Goal: Information Seeking & Learning: Learn about a topic

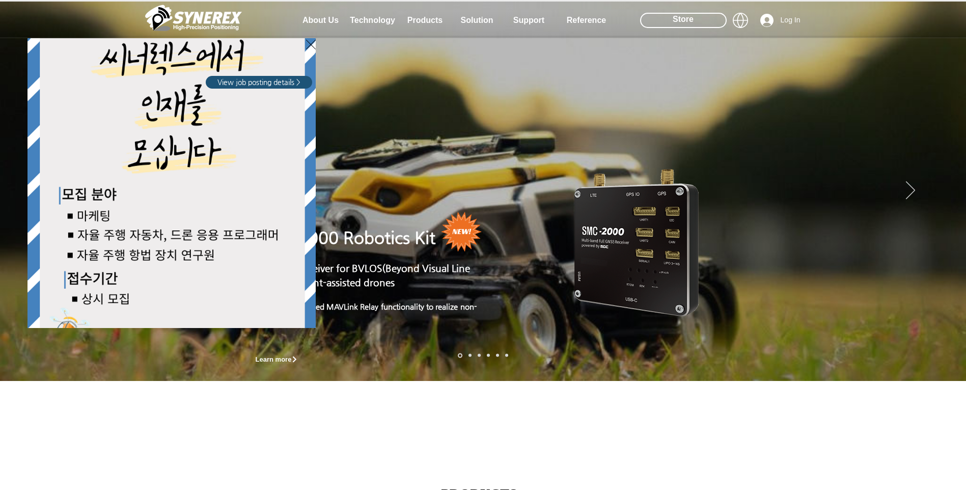
click at [422, 26] on div "LimX Dinamics" at bounding box center [483, 245] width 966 height 490
click at [422, 25] on div "LimX Dinamics" at bounding box center [483, 245] width 966 height 490
click at [283, 83] on span "View job posting details >" at bounding box center [258, 82] width 83 height 10
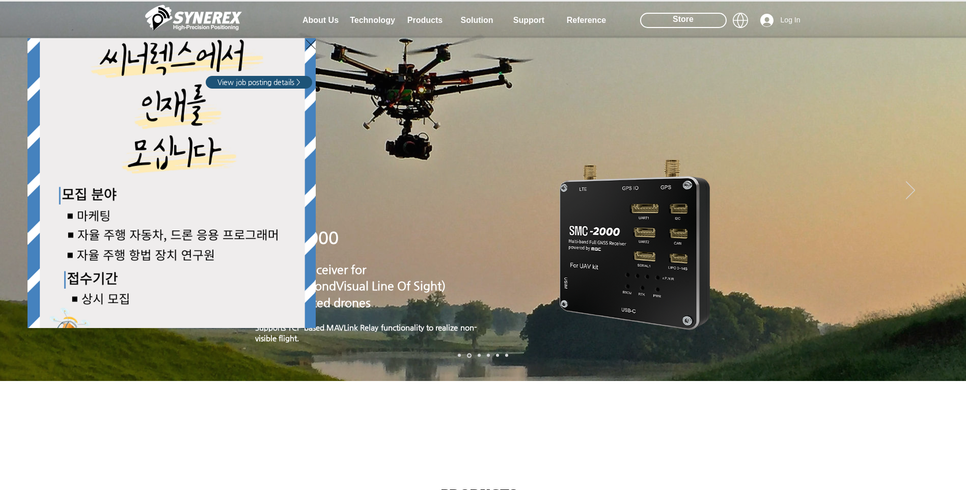
click at [247, 26] on div "LimX Dinamics" at bounding box center [483, 245] width 966 height 490
click at [185, 20] on div "LimX Dinamics" at bounding box center [123, 173] width 196 height 308
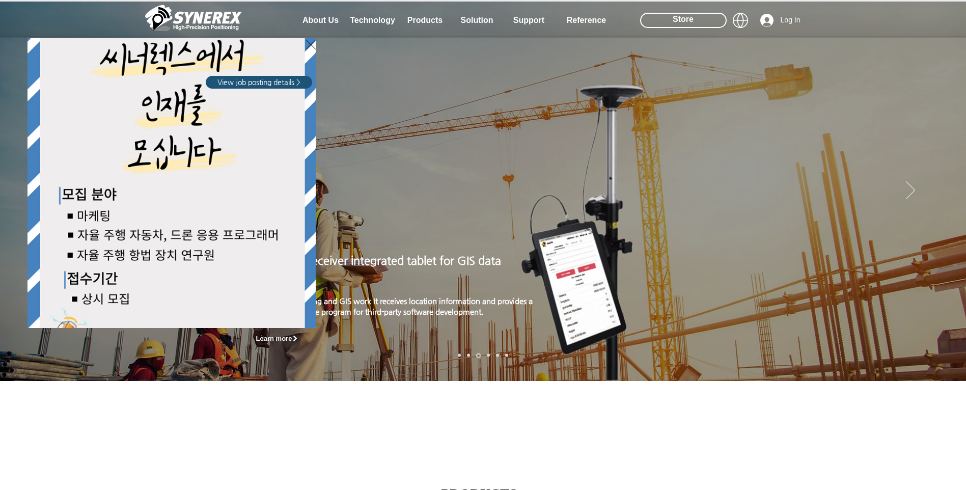
click at [96, 345] on div "LimX Dinamics" at bounding box center [483, 245] width 966 height 490
click at [252, 443] on div "LimX Dinamics" at bounding box center [483, 245] width 966 height 490
click at [455, 24] on div "LimX Dinamics" at bounding box center [483, 245] width 966 height 490
click at [425, 17] on div "LimX Dinamics" at bounding box center [483, 245] width 966 height 490
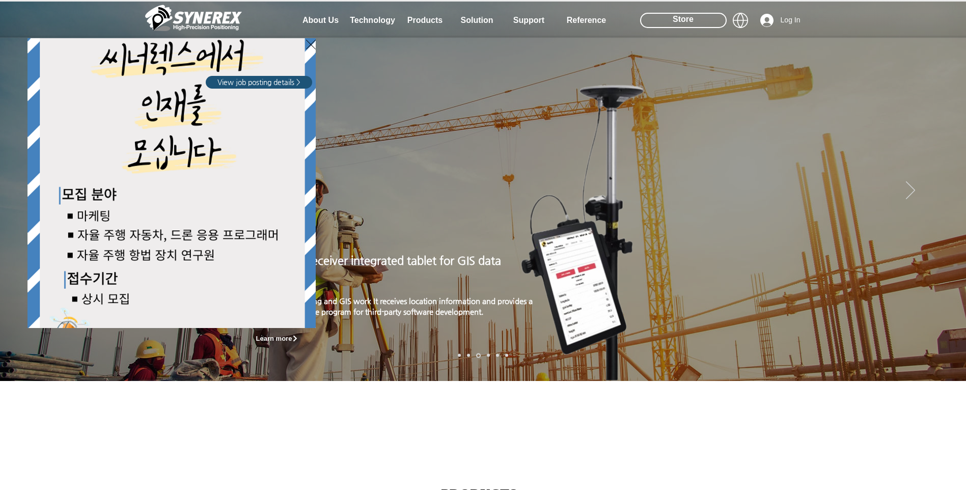
click at [424, 17] on div "LimX Dinamics" at bounding box center [483, 245] width 966 height 490
drag, startPoint x: 749, startPoint y: 23, endPoint x: 732, endPoint y: 23, distance: 17.3
click at [749, 23] on div "LimX Dinamics" at bounding box center [483, 245] width 966 height 490
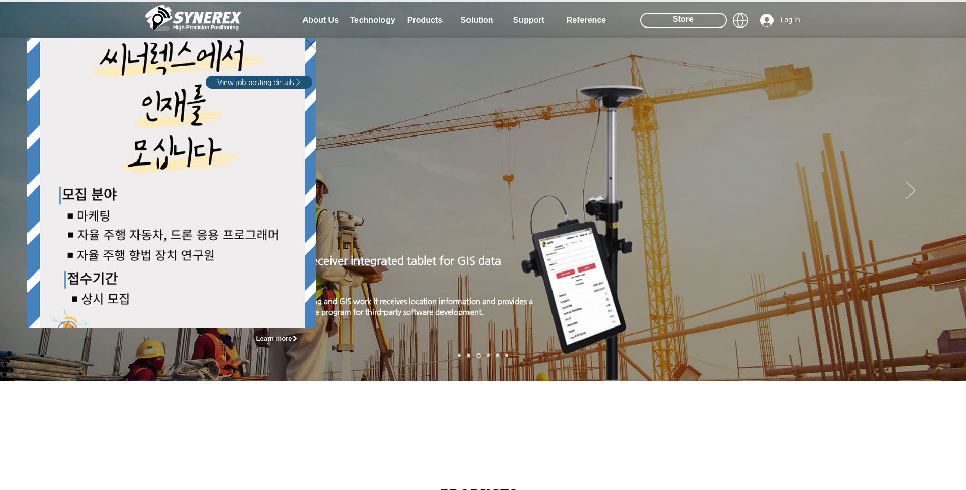
drag, startPoint x: 732, startPoint y: 23, endPoint x: 725, endPoint y: 23, distance: 7.1
click at [728, 23] on div "LimX Dinamics" at bounding box center [483, 245] width 966 height 490
click at [712, 24] on div "LimX Dinamics" at bounding box center [483, 245] width 966 height 490
click at [697, 40] on div "LimX Dinamics" at bounding box center [483, 245] width 966 height 490
click at [671, 132] on div "LimX Dinamics" at bounding box center [483, 245] width 966 height 490
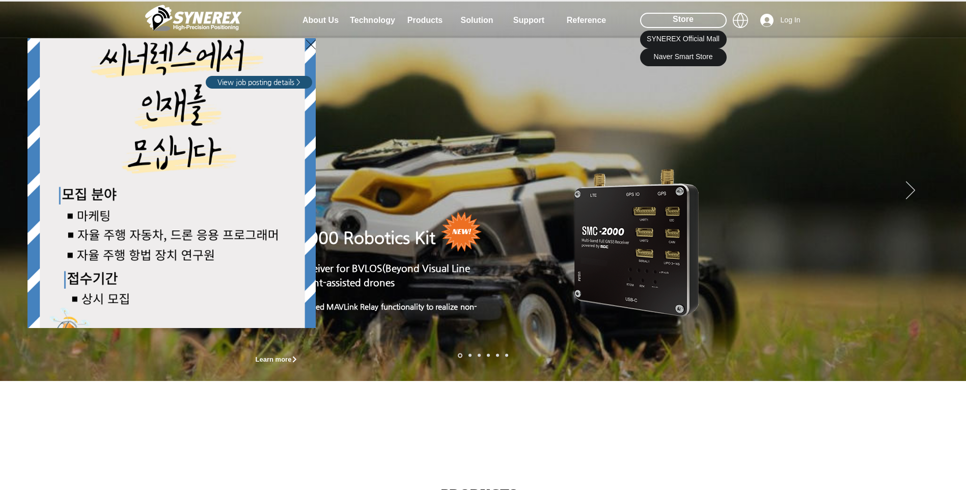
click at [673, 23] on div "LimX Dinamics" at bounding box center [483, 245] width 966 height 490
click at [525, 61] on div "LimX Dinamics" at bounding box center [483, 245] width 966 height 490
click at [426, 17] on div "LimX Dinamics" at bounding box center [483, 245] width 966 height 490
click at [425, 19] on div "LimX Dinamics" at bounding box center [483, 245] width 966 height 490
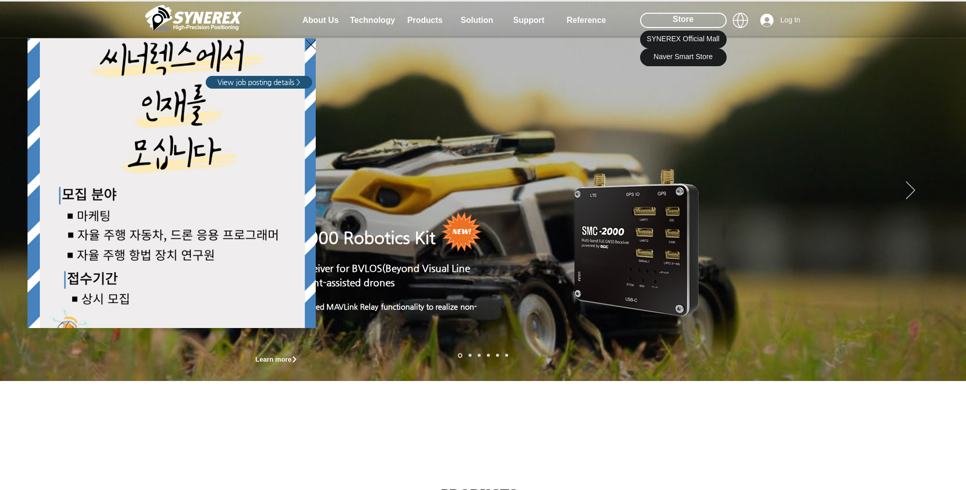
click at [660, 35] on div "LimX Dinamics" at bounding box center [483, 245] width 966 height 490
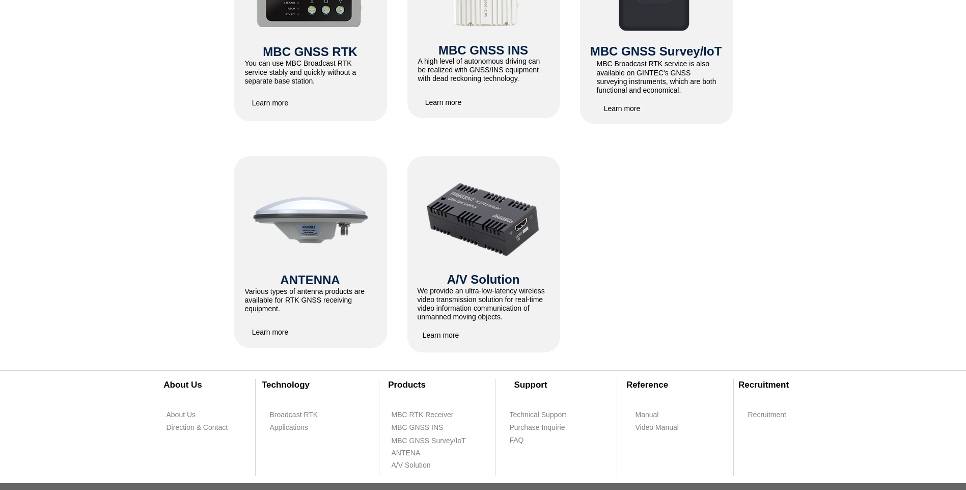
scroll to position [560, 0]
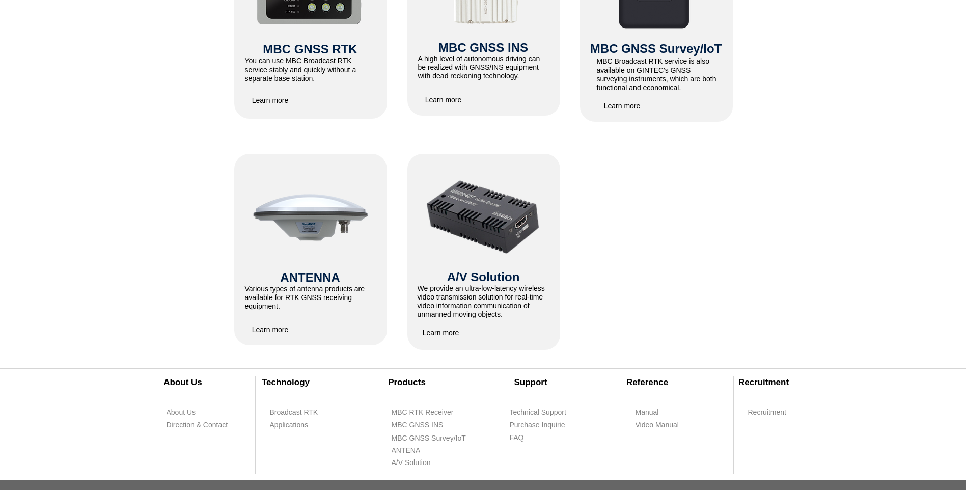
click at [277, 338] on span "Learn more" at bounding box center [270, 329] width 51 height 20
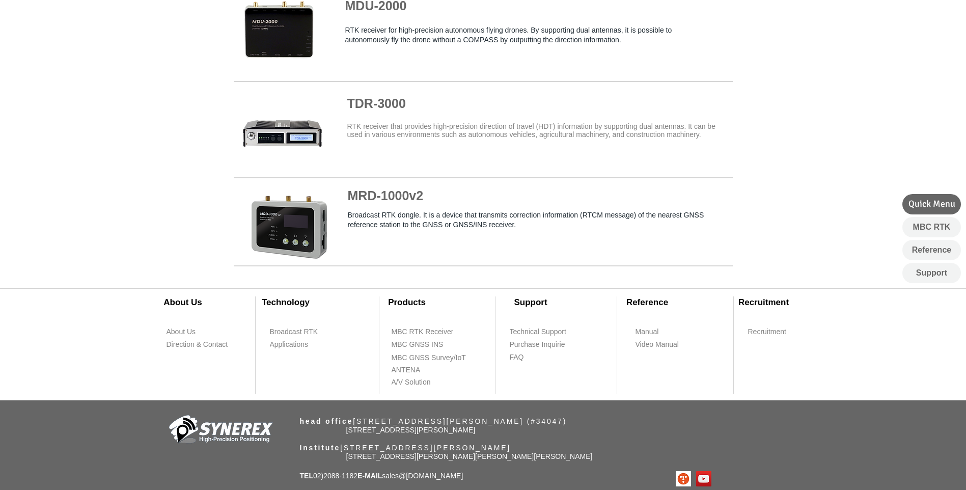
scroll to position [1051, 0]
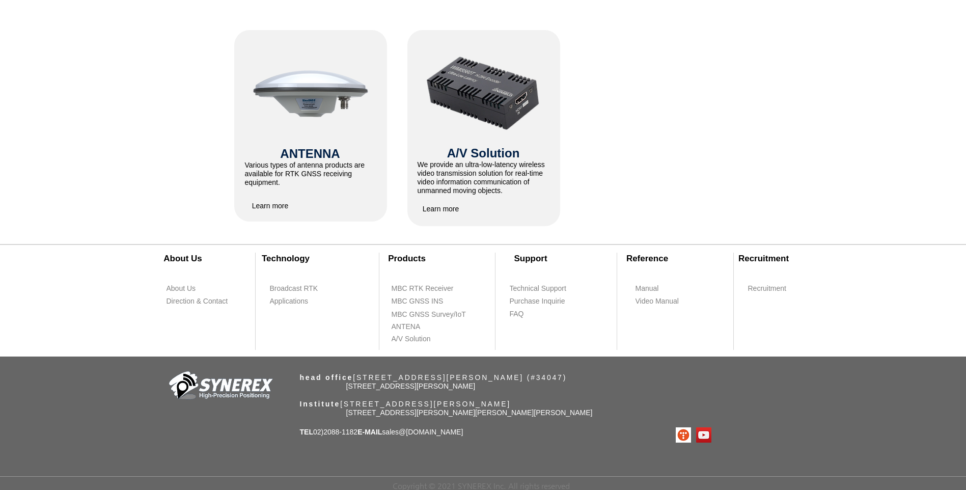
scroll to position [560, 0]
